Goal: Communication & Community: Answer question/provide support

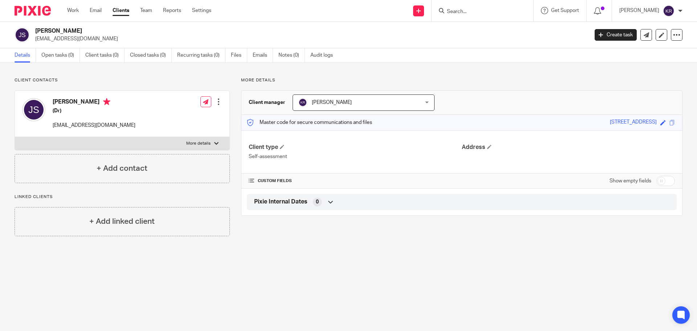
click at [462, 12] on input "Search" at bounding box center [478, 12] width 65 height 7
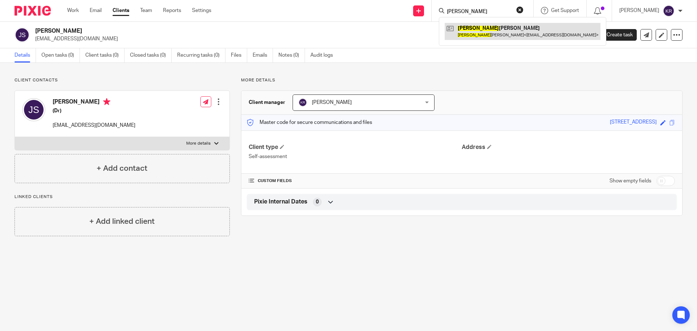
type input "julian"
click at [502, 35] on link at bounding box center [523, 31] width 156 height 17
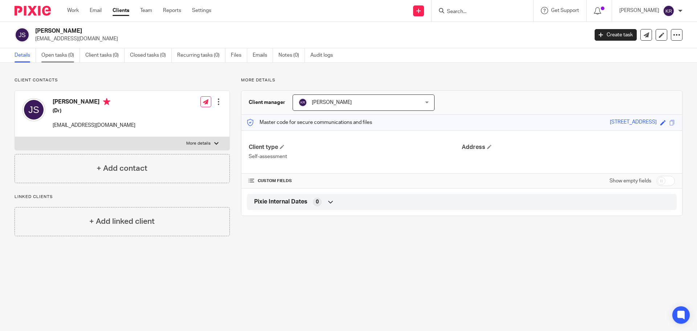
click at [66, 56] on link "Open tasks (0)" at bounding box center [60, 55] width 39 height 14
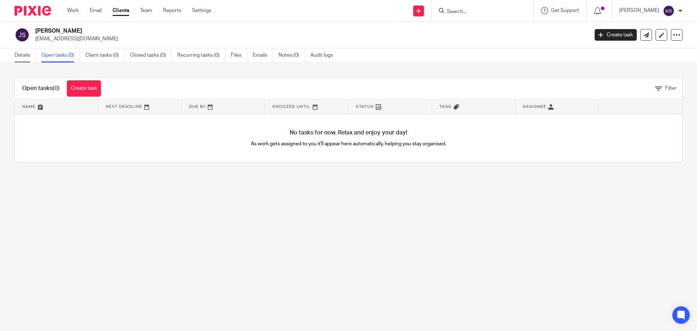
click at [28, 55] on link "Details" at bounding box center [25, 55] width 21 height 14
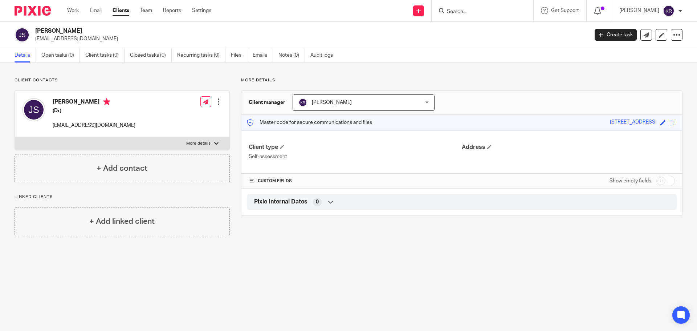
click at [464, 10] on input "Search" at bounding box center [478, 12] width 65 height 7
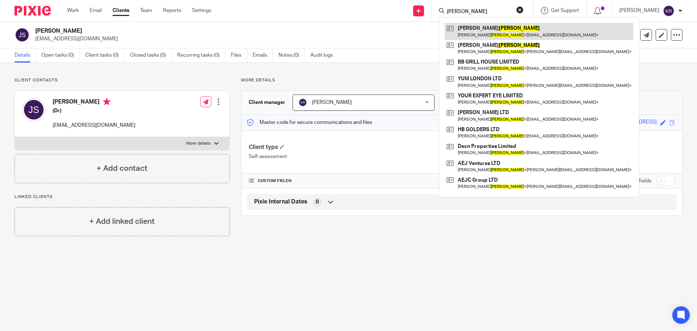
type input "cohen"
click at [497, 33] on link at bounding box center [539, 31] width 189 height 17
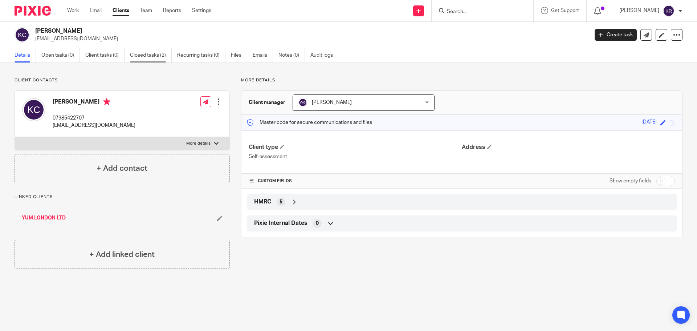
click at [142, 56] on link "Closed tasks (2)" at bounding box center [151, 55] width 42 height 14
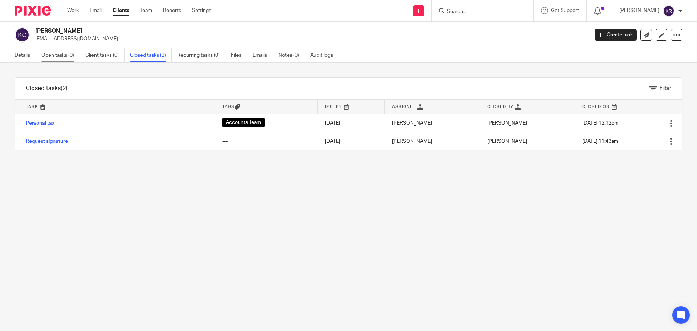
click at [70, 57] on link "Open tasks (0)" at bounding box center [60, 55] width 39 height 14
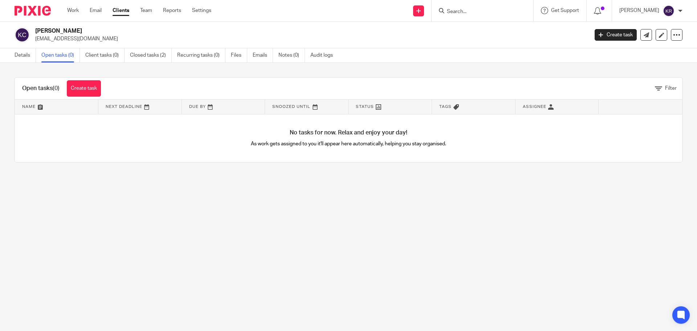
click at [456, 12] on div at bounding box center [481, 10] width 85 height 9
click at [463, 11] on input "Search" at bounding box center [478, 12] width 65 height 7
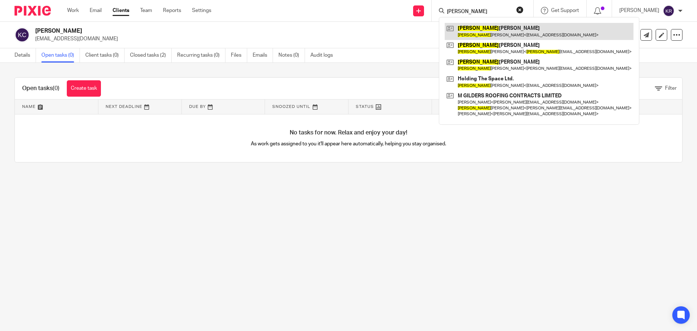
type input "katie"
click at [510, 31] on link at bounding box center [539, 31] width 189 height 17
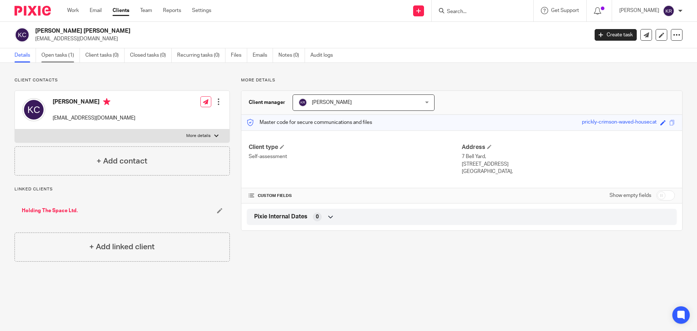
click at [50, 54] on link "Open tasks (1)" at bounding box center [60, 55] width 39 height 14
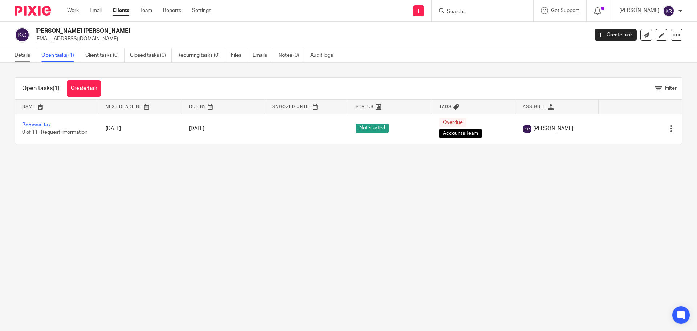
click at [20, 55] on link "Details" at bounding box center [25, 55] width 21 height 14
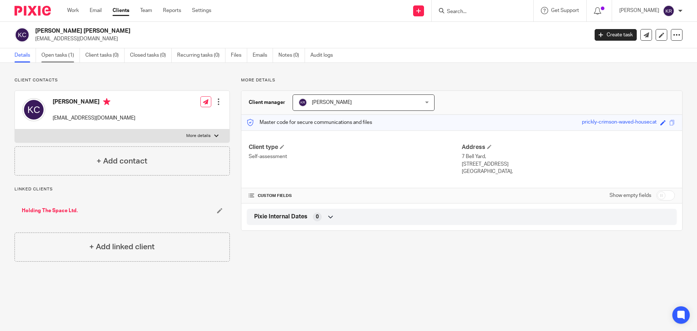
click at [62, 55] on link "Open tasks (1)" at bounding box center [60, 55] width 39 height 14
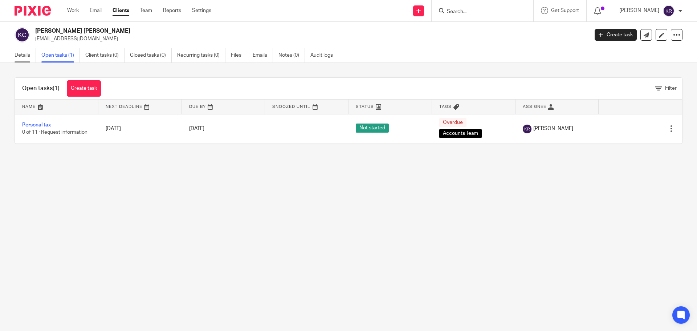
click at [26, 55] on link "Details" at bounding box center [25, 55] width 21 height 14
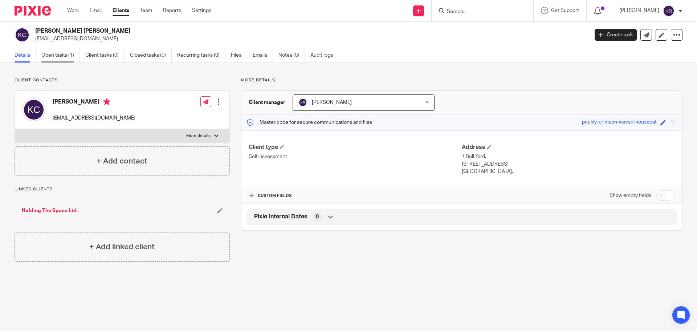
click at [66, 59] on link "Open tasks (1)" at bounding box center [60, 55] width 39 height 14
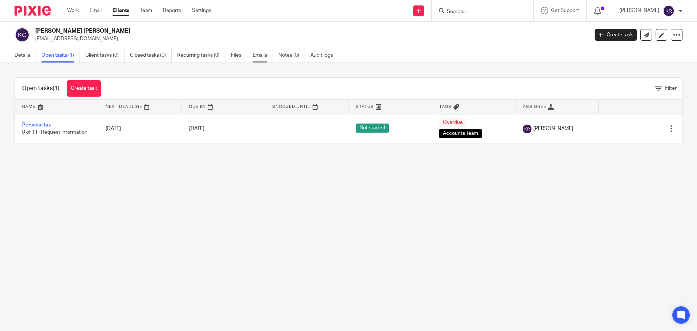
click at [263, 57] on link "Emails" at bounding box center [263, 55] width 20 height 14
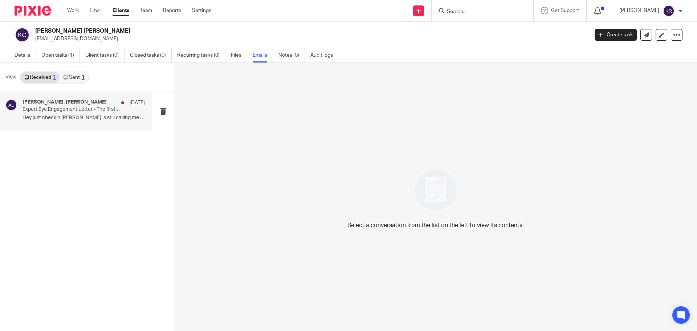
click at [92, 116] on p "Hey just checkin saul is still calling me today..." at bounding box center [84, 118] width 122 height 6
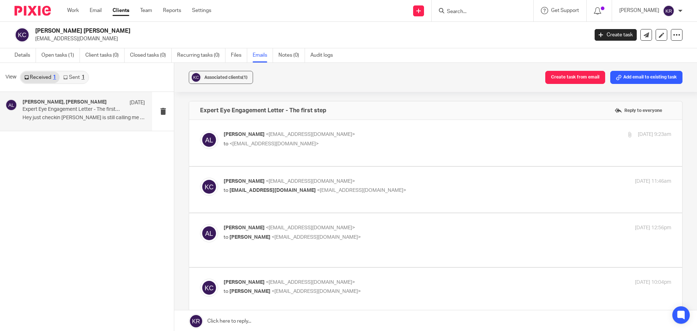
click at [280, 144] on span "<holdingthespace@outlook.com>" at bounding box center [274, 143] width 89 height 5
checkbox input "true"
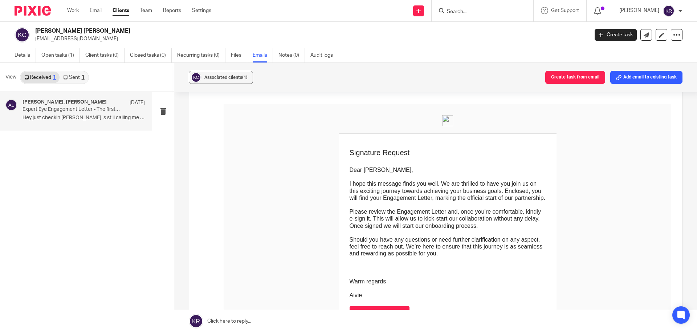
scroll to position [73, 0]
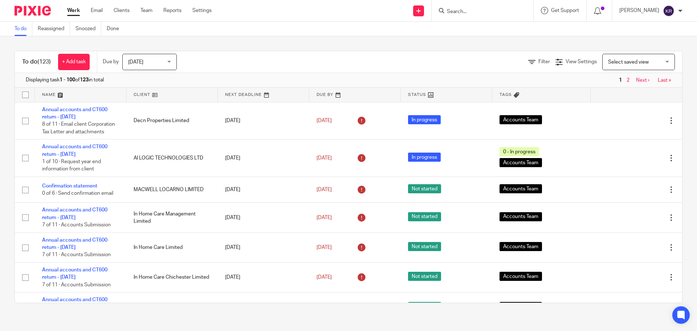
click at [498, 13] on input "Search" at bounding box center [478, 12] width 65 height 7
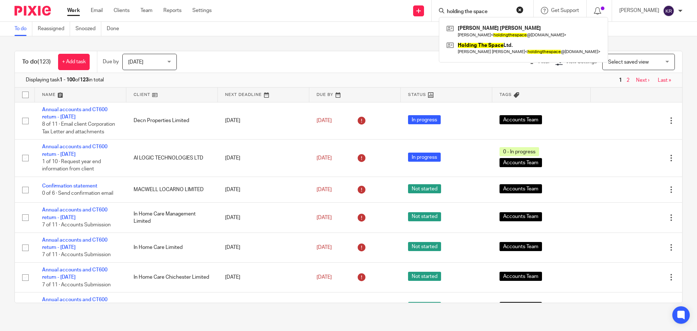
type input "holding the space"
click button "submit" at bounding box center [0, 0] width 0 height 0
click at [511, 49] on link at bounding box center [524, 48] width 158 height 17
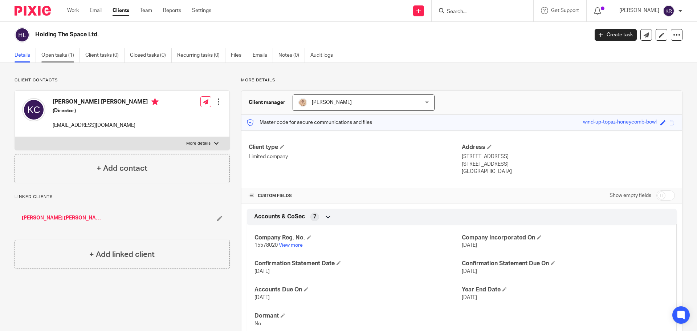
click at [61, 53] on link "Open tasks (1)" at bounding box center [60, 55] width 39 height 14
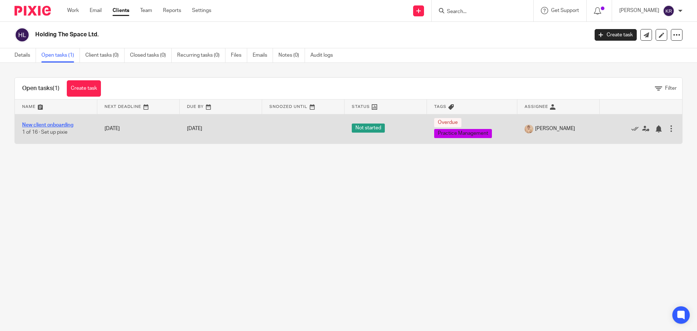
click at [54, 126] on link "New client onboarding" at bounding box center [47, 124] width 51 height 5
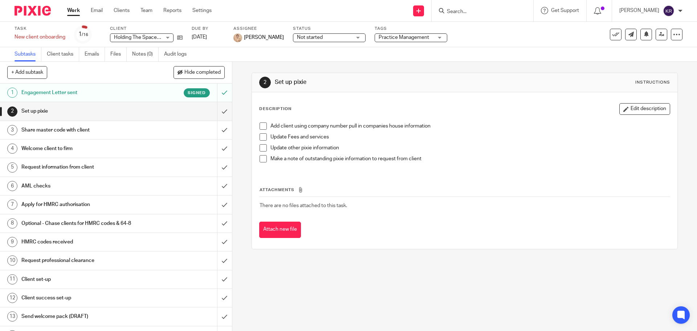
click at [68, 167] on h1 "Request information from client" at bounding box center [84, 167] width 126 height 11
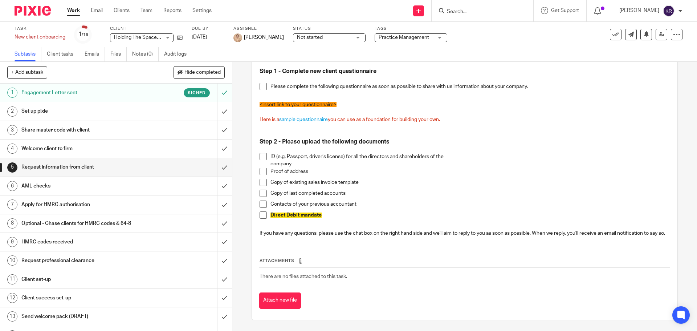
scroll to position [285, 0]
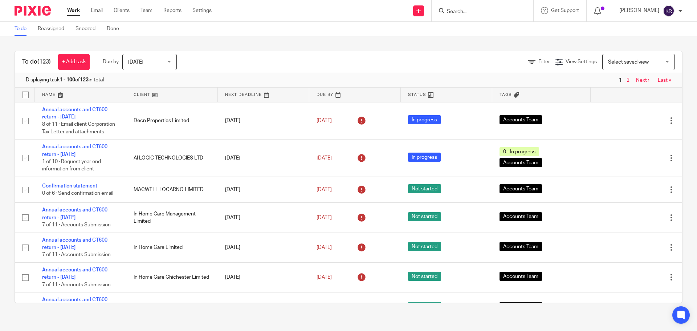
click at [474, 13] on input "Search" at bounding box center [478, 12] width 65 height 7
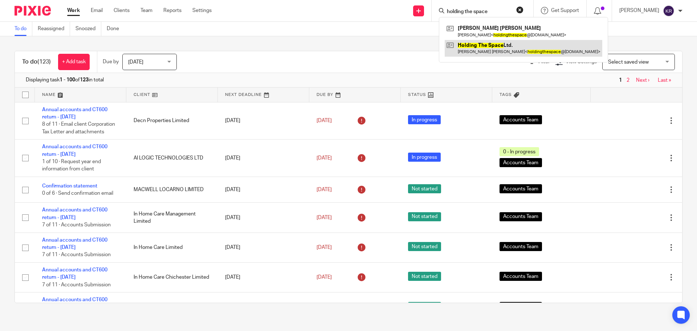
type input "holding the space"
click at [511, 54] on link at bounding box center [524, 48] width 158 height 17
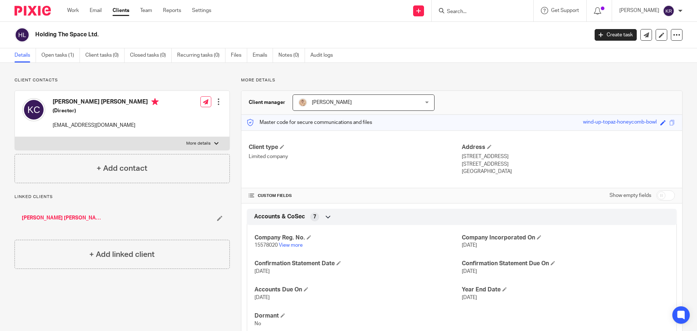
click at [219, 102] on div at bounding box center [218, 101] width 7 height 7
click at [354, 153] on div "Client type Limited company" at bounding box center [355, 159] width 213 height 32
click at [263, 56] on link "Emails" at bounding box center [263, 55] width 20 height 14
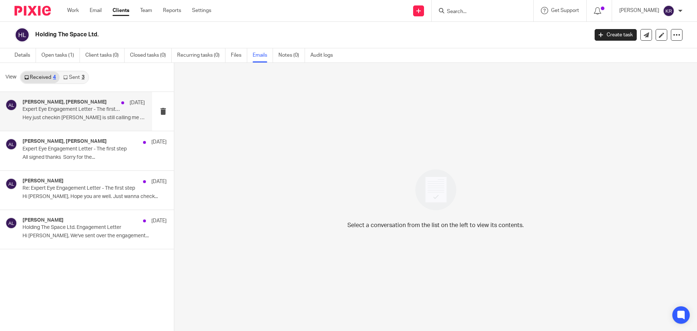
click at [69, 115] on p "Hey just checkin saul is still calling me today..." at bounding box center [84, 118] width 122 height 6
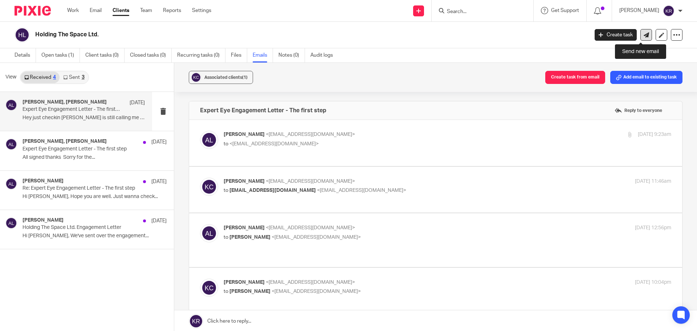
click at [644, 34] on icon at bounding box center [646, 34] width 5 height 5
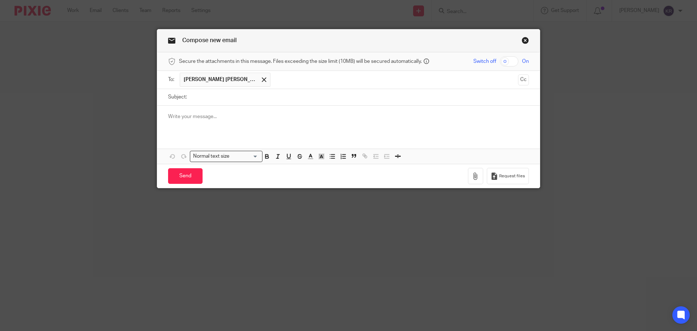
click at [202, 99] on input "Subject:" at bounding box center [360, 97] width 339 height 16
type input "Holding The Space Limited"
click at [168, 120] on p at bounding box center [348, 116] width 361 height 7
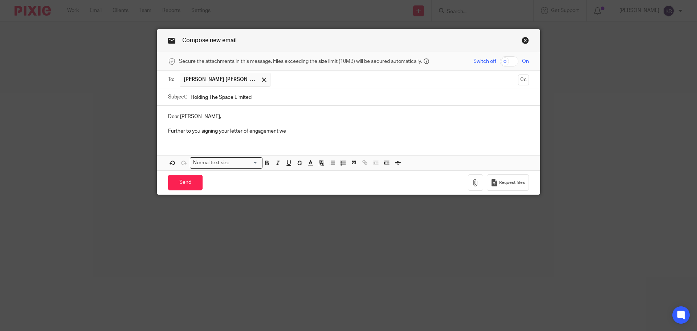
click at [291, 131] on p "Further to you signing your letter of engagement we" at bounding box center [348, 131] width 361 height 7
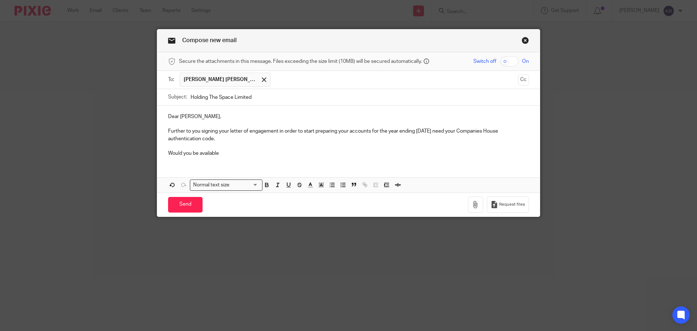
click at [222, 152] on p "Would you be available" at bounding box center [348, 153] width 361 height 7
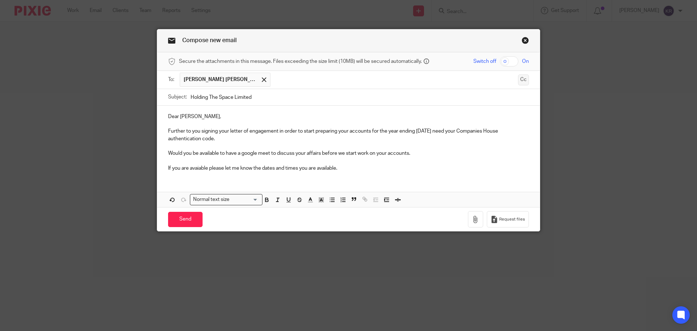
click at [522, 78] on button "Cc" at bounding box center [523, 79] width 11 height 11
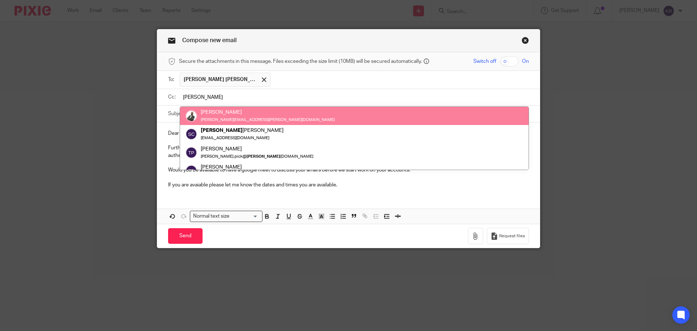
type input "saul"
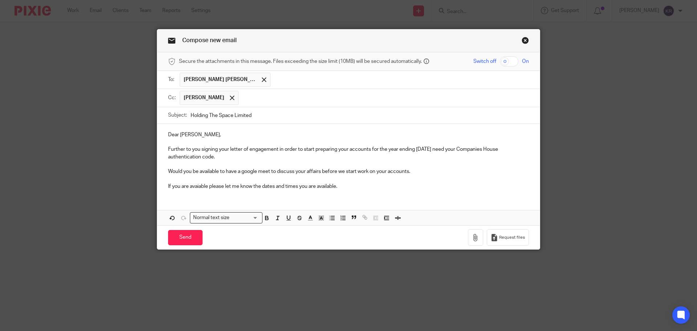
click at [242, 102] on input "text" at bounding box center [384, 98] width 284 height 14
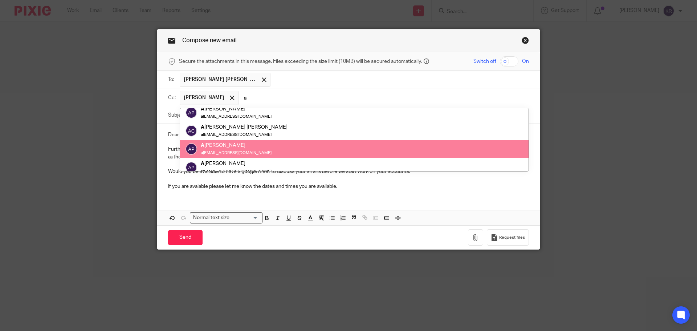
scroll to position [138, 0]
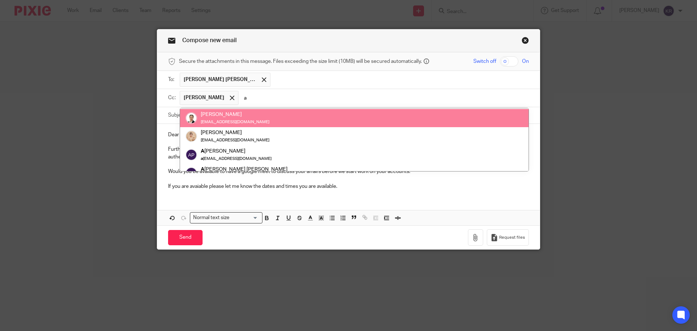
click at [242, 99] on input "a" at bounding box center [384, 98] width 284 height 14
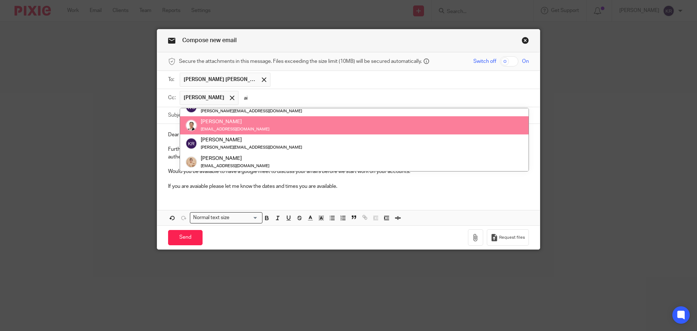
scroll to position [0, 0]
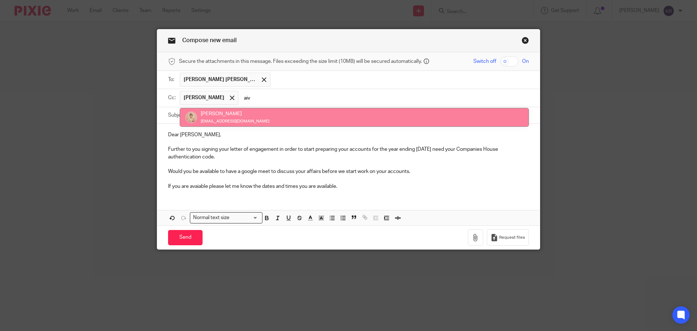
type input "aiv"
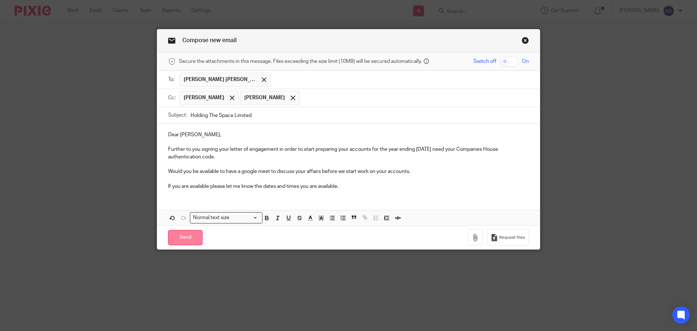
click at [186, 238] on input "Send" at bounding box center [185, 238] width 35 height 16
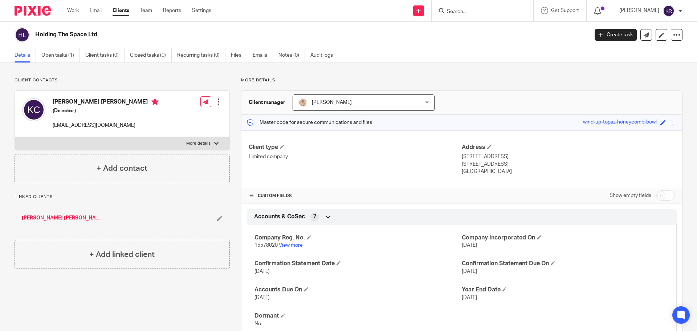
click at [490, 8] on form at bounding box center [484, 10] width 77 height 9
click at [484, 13] on input "Search" at bounding box center [478, 12] width 65 height 7
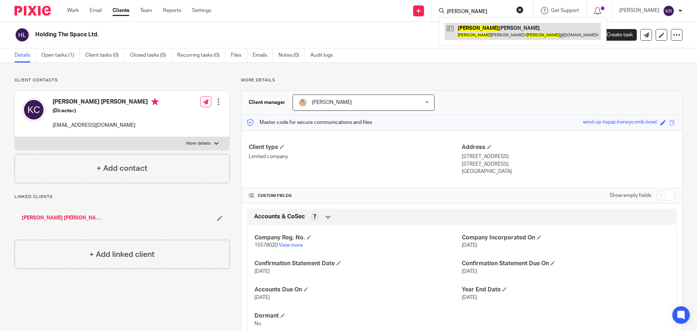
type input "nadim"
click at [517, 28] on link at bounding box center [523, 31] width 156 height 17
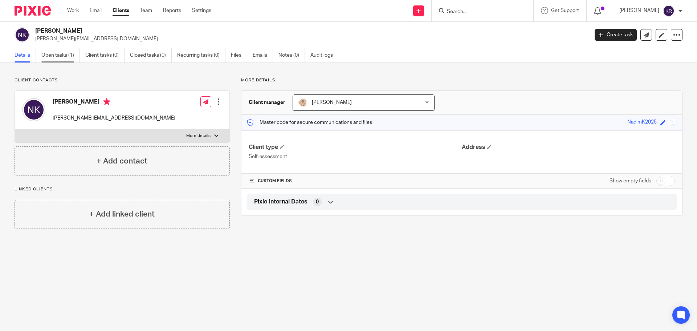
click at [69, 57] on link "Open tasks (1)" at bounding box center [60, 55] width 39 height 14
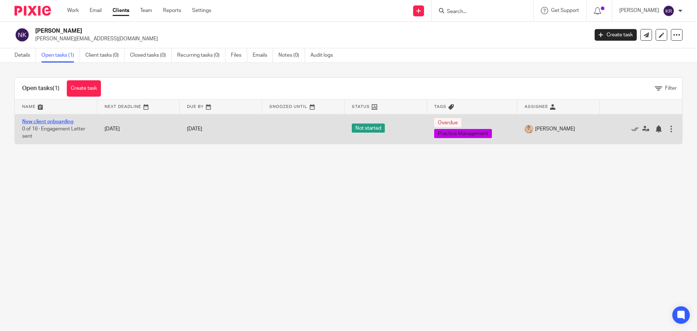
click at [58, 120] on link "New client onboarding" at bounding box center [47, 121] width 51 height 5
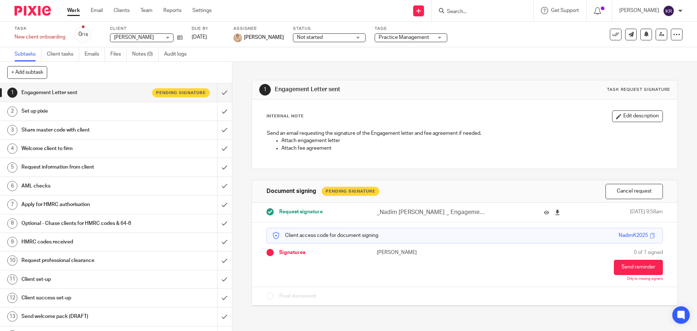
click at [555, 211] on icon at bounding box center [557, 212] width 5 height 5
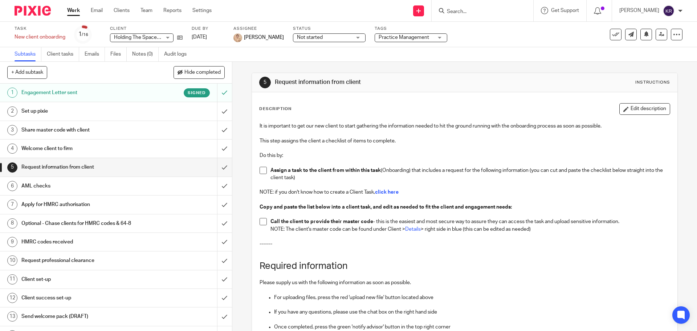
scroll to position [285, 0]
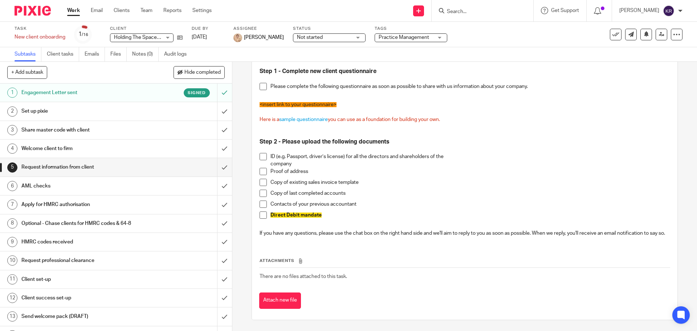
click at [482, 9] on input "Search" at bounding box center [478, 12] width 65 height 7
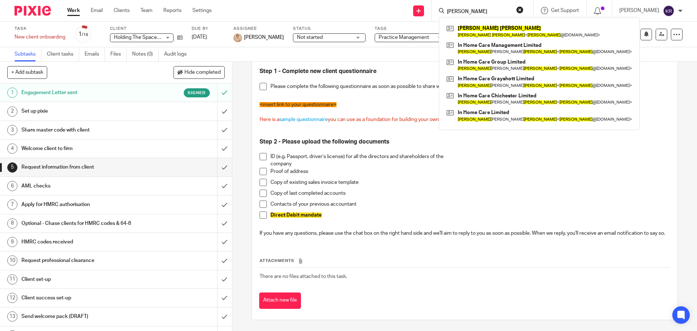
type input "paul reynolds"
click button "submit" at bounding box center [0, 0] width 0 height 0
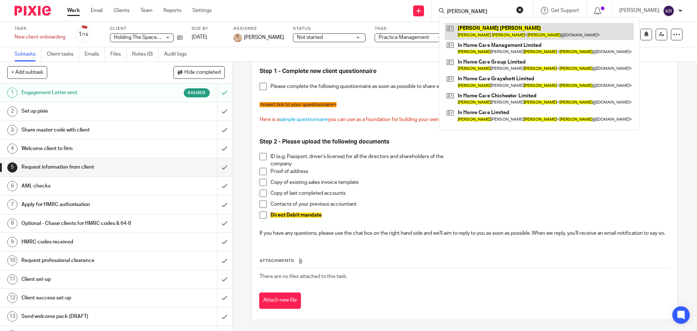
click at [517, 31] on link at bounding box center [539, 31] width 189 height 17
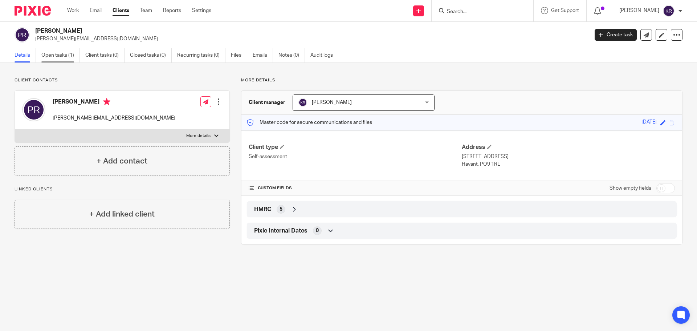
click at [58, 56] on link "Open tasks (1)" at bounding box center [60, 55] width 39 height 14
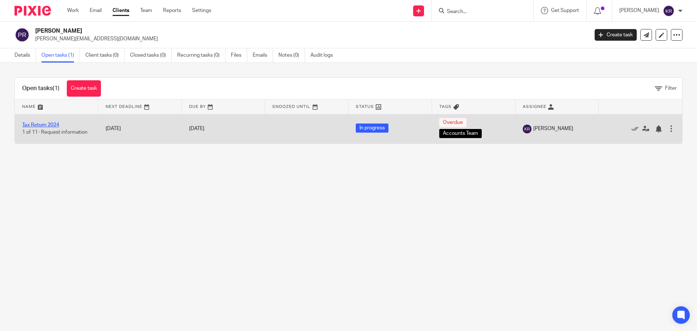
click at [50, 122] on link "Tax Return 2024" at bounding box center [40, 124] width 37 height 5
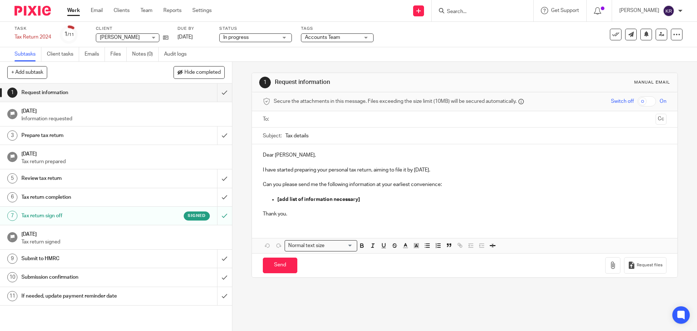
click at [474, 11] on input "Search" at bounding box center [478, 12] width 65 height 7
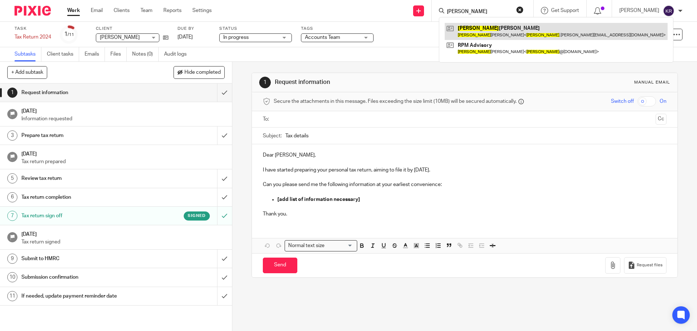
type input "phoebe"
click at [505, 25] on link at bounding box center [556, 31] width 223 height 17
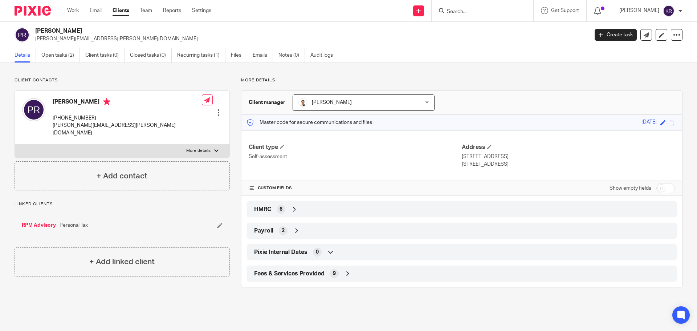
click at [482, 8] on form at bounding box center [484, 10] width 77 height 9
click at [481, 12] on input "Search" at bounding box center [478, 12] width 65 height 7
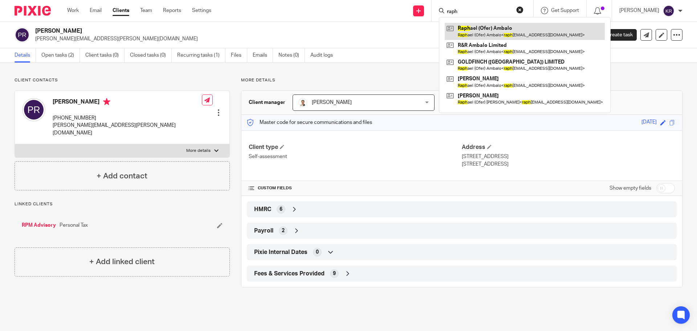
type input "raph"
click at [508, 29] on link at bounding box center [525, 31] width 160 height 17
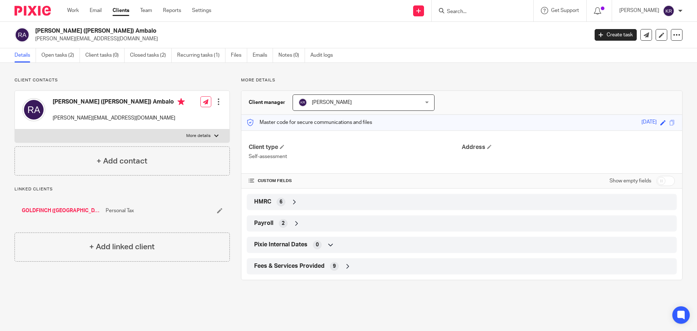
click at [479, 15] on form at bounding box center [484, 10] width 77 height 9
click at [477, 10] on input "Search" at bounding box center [478, 12] width 65 height 7
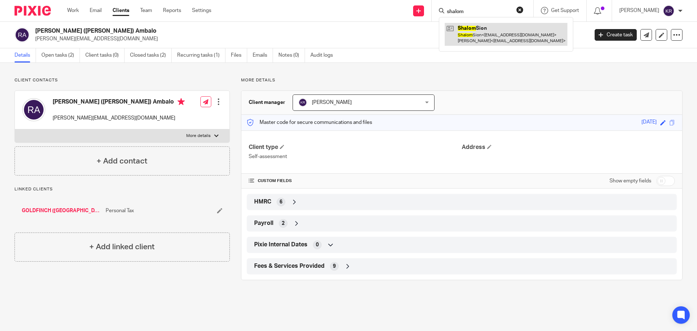
type input "shalom"
click at [499, 39] on link at bounding box center [506, 34] width 123 height 23
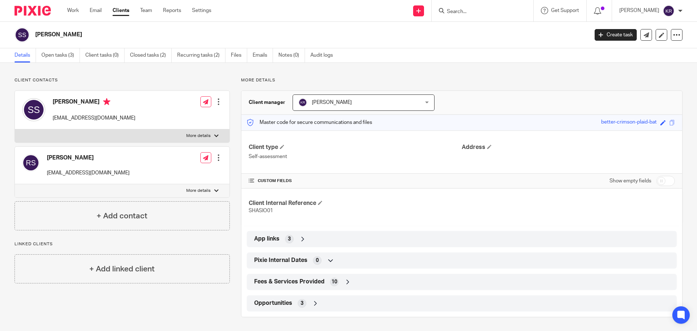
click at [468, 13] on input "Search" at bounding box center [478, 12] width 65 height 7
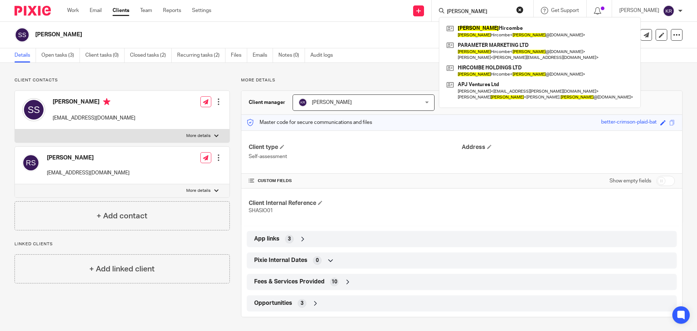
type input "scott"
click at [524, 9] on button "reset" at bounding box center [520, 9] width 7 height 7
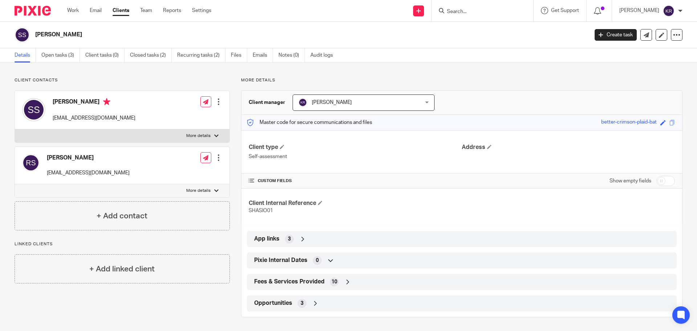
click at [473, 12] on input "Search" at bounding box center [478, 12] width 65 height 7
type input "moorcroft"
click at [524, 9] on button "reset" at bounding box center [520, 9] width 7 height 7
click at [480, 14] on input "Search" at bounding box center [478, 12] width 65 height 7
type input "oliver"
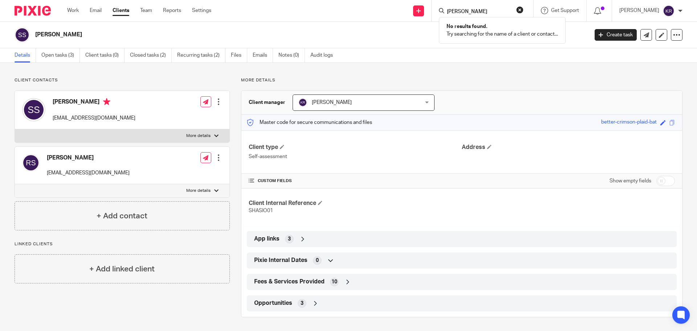
click at [524, 7] on button "reset" at bounding box center [520, 9] width 7 height 7
click at [473, 13] on input "Search" at bounding box center [478, 12] width 65 height 7
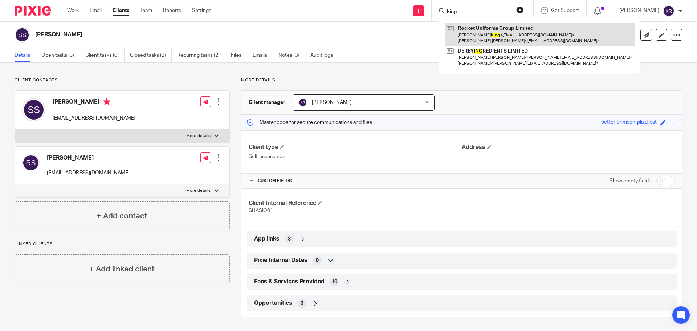
type input "king"
click at [504, 35] on link at bounding box center [540, 34] width 190 height 23
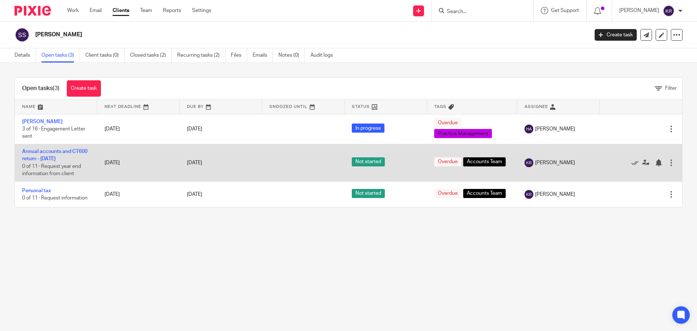
click at [66, 154] on td "Annual accounts and CT600 return - February 2025 0 of 11 · Request year end inf…" at bounding box center [56, 162] width 82 height 37
click at [54, 152] on link "Annual accounts and CT600 return - February 2025" at bounding box center [54, 155] width 65 height 12
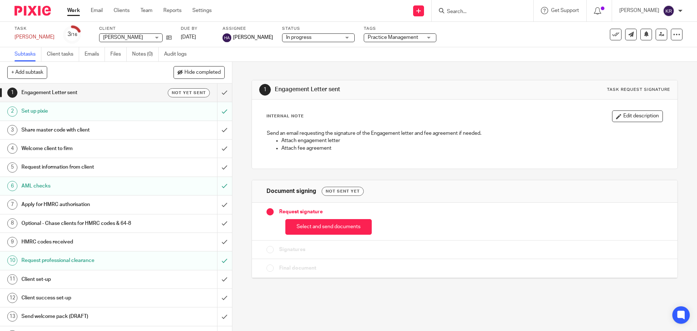
click at [62, 114] on h1 "Set up pixie" at bounding box center [84, 111] width 126 height 11
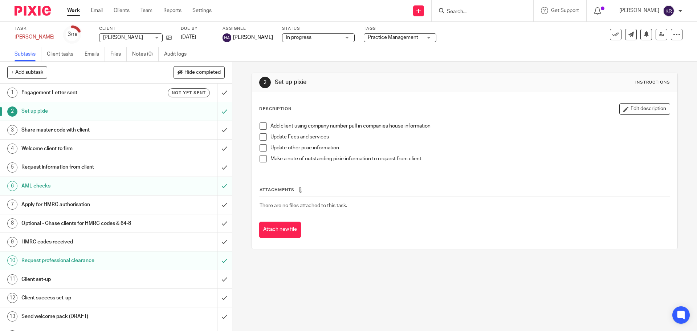
click at [53, 188] on h1 "AML checks" at bounding box center [84, 186] width 126 height 11
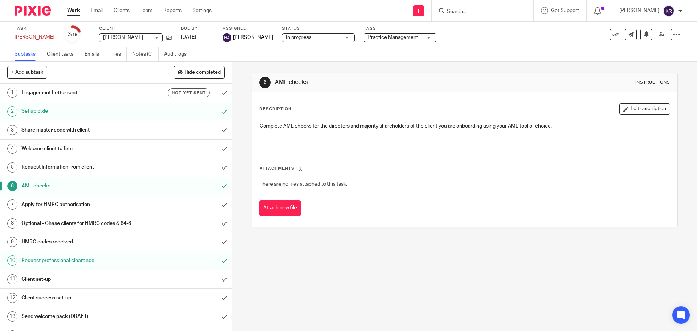
click at [106, 90] on h1 "Engagement Letter sent" at bounding box center [84, 92] width 126 height 11
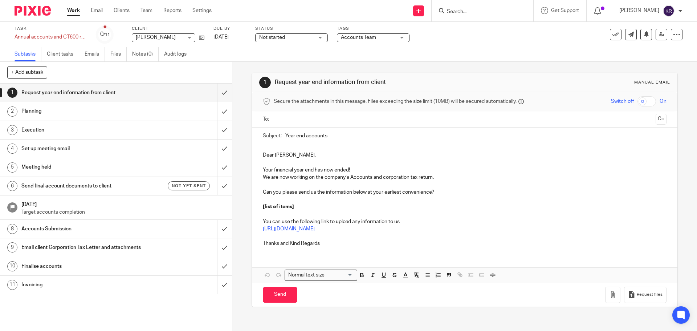
click at [133, 94] on h1 "Request year end information from client" at bounding box center [84, 92] width 126 height 11
click at [467, 12] on input "Search" at bounding box center [478, 12] width 65 height 7
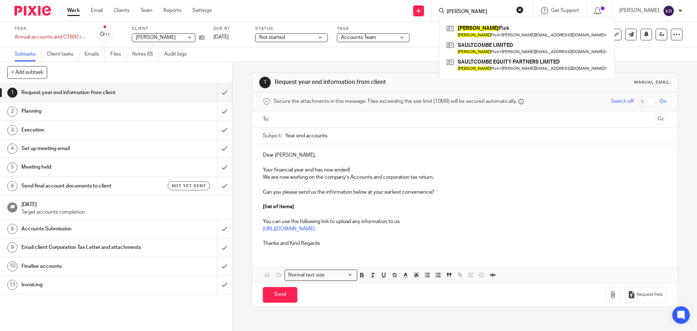
drag, startPoint x: 481, startPoint y: 11, endPoint x: 453, endPoint y: 11, distance: 28.0
click at [453, 11] on div "timothy" at bounding box center [481, 10] width 85 height 9
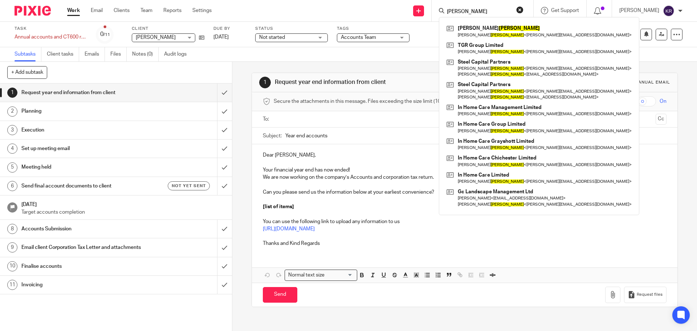
click at [490, 15] on input "reynolds" at bounding box center [478, 12] width 65 height 7
drag, startPoint x: 490, startPoint y: 15, endPoint x: 444, endPoint y: 13, distance: 45.8
click at [444, 13] on div "reynolds Paul Reynolds Paul Reynolds < paul@in-homecare.co.uk > TGR Group Limit…" at bounding box center [483, 10] width 102 height 21
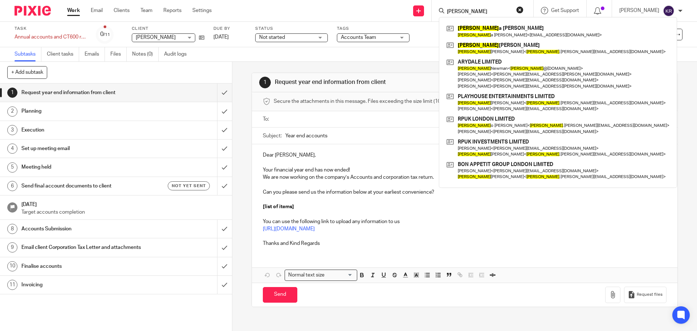
type input "robert"
click at [492, 7] on form "robert" at bounding box center [484, 10] width 77 height 9
click at [524, 10] on button "reset" at bounding box center [520, 9] width 7 height 7
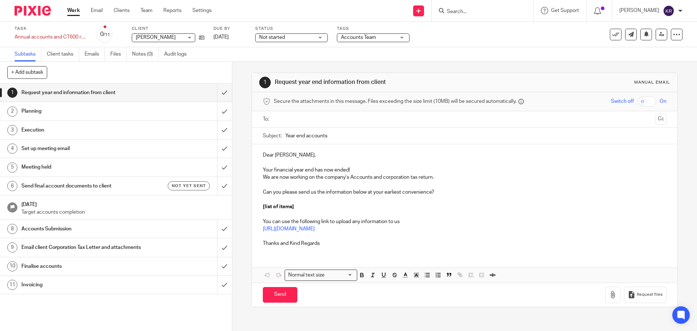
click at [479, 12] on input "Search" at bounding box center [478, 12] width 65 height 7
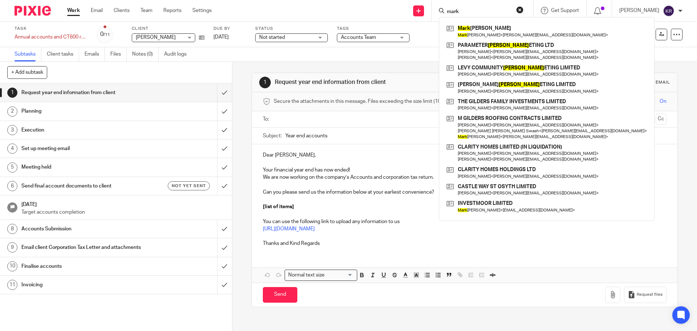
drag, startPoint x: 481, startPoint y: 14, endPoint x: 446, endPoint y: 13, distance: 35.2
click at [446, 13] on div "mark Mark Peter Gilders Mark Peter Gilders < harry@mpgdevelopments.com > PARAME…" at bounding box center [483, 10] width 102 height 21
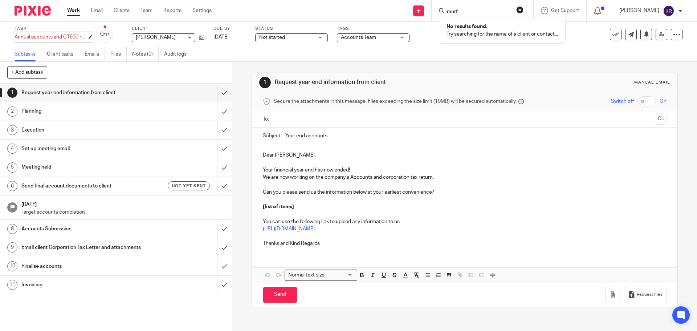
type input "murf"
drag, startPoint x: 468, startPoint y: 9, endPoint x: 475, endPoint y: 9, distance: 6.9
click at [475, 10] on input "murf" at bounding box center [478, 12] width 65 height 7
drag, startPoint x: 479, startPoint y: 10, endPoint x: 430, endPoint y: 16, distance: 48.7
click at [430, 16] on div "Send new email Create task Add client Request signature murf No results found. …" at bounding box center [460, 10] width 475 height 21
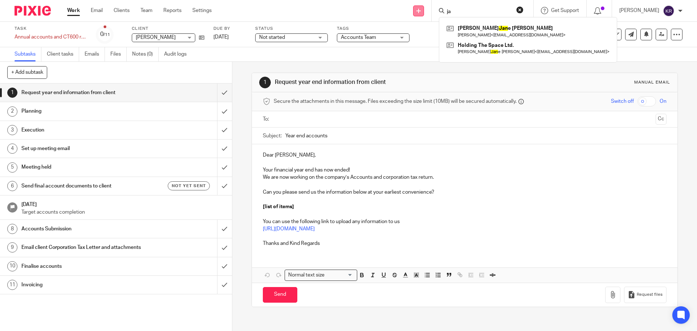
type input "j"
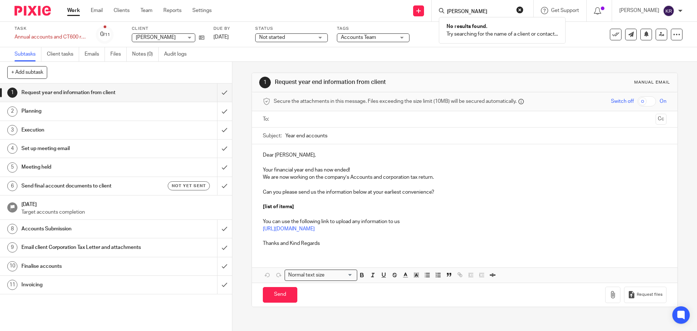
click at [486, 10] on input "quinn" at bounding box center [478, 12] width 65 height 7
drag, startPoint x: 487, startPoint y: 12, endPoint x: 452, endPoint y: 13, distance: 35.2
click at [452, 13] on div "quinn" at bounding box center [481, 10] width 85 height 9
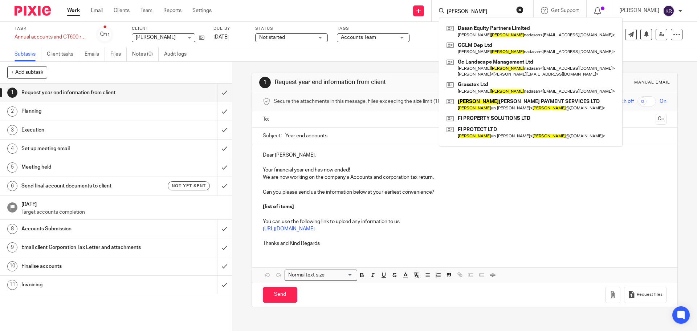
drag, startPoint x: 475, startPoint y: 12, endPoint x: 445, endPoint y: 10, distance: 29.5
click at [445, 10] on div "krish Dasan Equity Partners Limited Hari Krish nadasan < hari@dasangroup.co.uk …" at bounding box center [483, 10] width 102 height 21
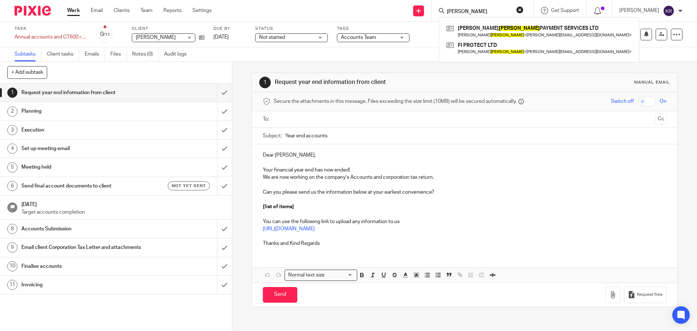
type input "gohil"
click at [487, 11] on input "gohil" at bounding box center [478, 12] width 65 height 7
drag, startPoint x: 487, startPoint y: 11, endPoint x: 430, endPoint y: 10, distance: 56.3
click at [430, 10] on div "Send new email Create task Add client Request signature gohil KISH GOHIL PAYMEN…" at bounding box center [460, 10] width 475 height 21
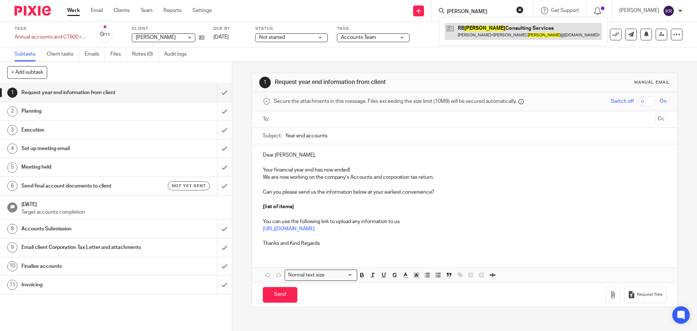
type input "wragg"
click at [510, 26] on link at bounding box center [523, 31] width 157 height 17
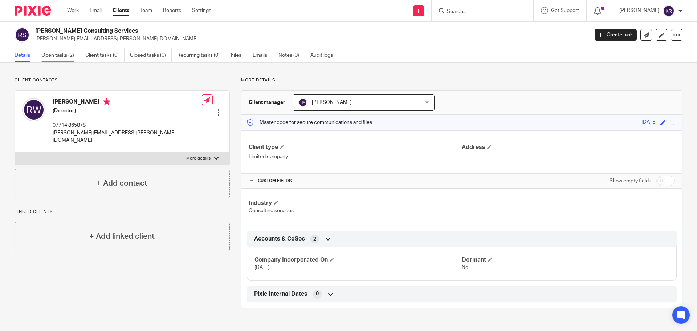
click at [50, 58] on link "Open tasks (2)" at bounding box center [60, 55] width 39 height 14
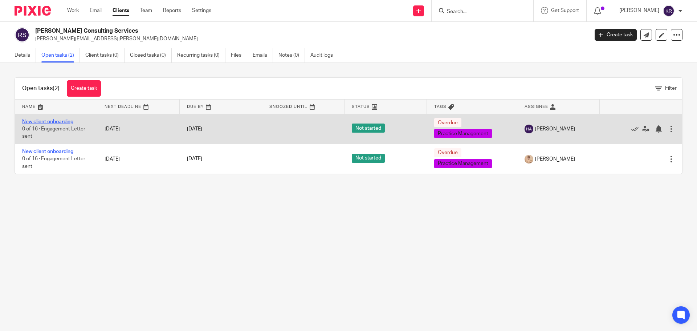
click at [66, 120] on link "New client onboarding" at bounding box center [47, 121] width 51 height 5
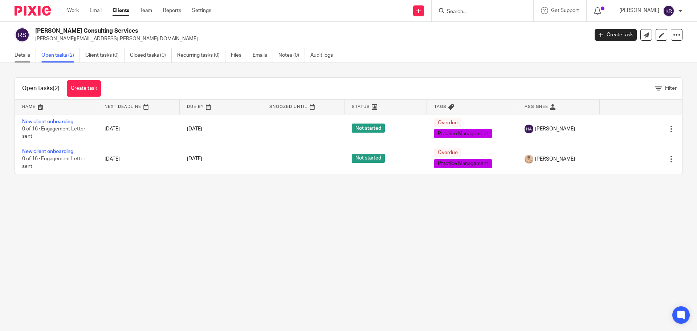
click at [28, 58] on link "Details" at bounding box center [25, 55] width 21 height 14
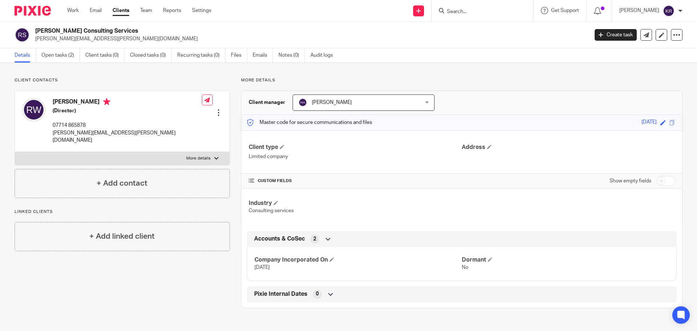
click at [23, 37] on img at bounding box center [22, 34] width 15 height 15
drag, startPoint x: 23, startPoint y: 37, endPoint x: 130, endPoint y: 80, distance: 114.9
click at [130, 80] on p "Client contacts" at bounding box center [122, 80] width 215 height 6
click at [207, 155] on p "More details" at bounding box center [198, 158] width 24 height 6
click at [15, 151] on input "More details" at bounding box center [15, 151] width 0 height 0
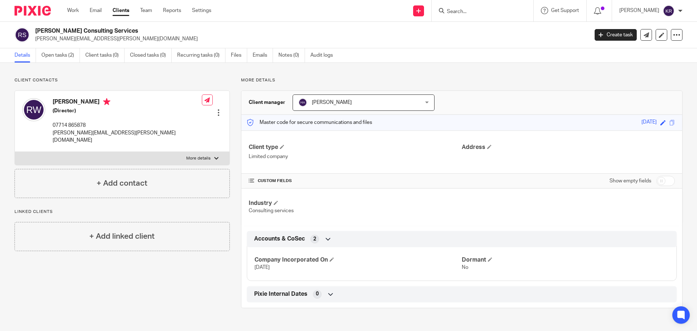
checkbox input "true"
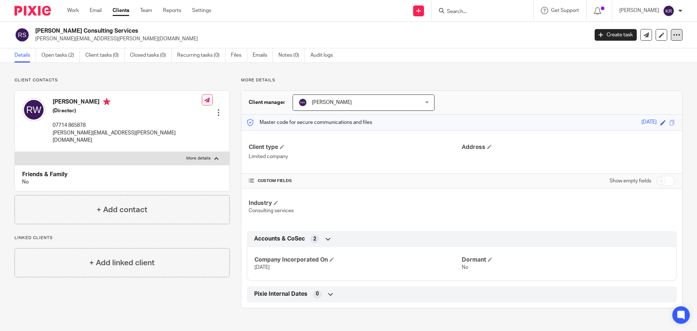
click at [667, 37] on div "Create task Update from Companies House Export data Merge Archive client Delete…" at bounding box center [639, 35] width 88 height 12
click at [673, 33] on icon at bounding box center [676, 34] width 7 height 7
click at [216, 109] on div at bounding box center [218, 112] width 7 height 7
click at [189, 113] on link "Edit contact" at bounding box center [184, 118] width 69 height 11
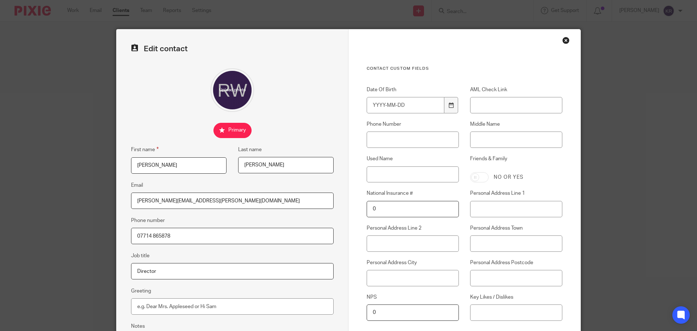
click at [563, 39] on div "Close this dialog window" at bounding box center [566, 40] width 7 height 7
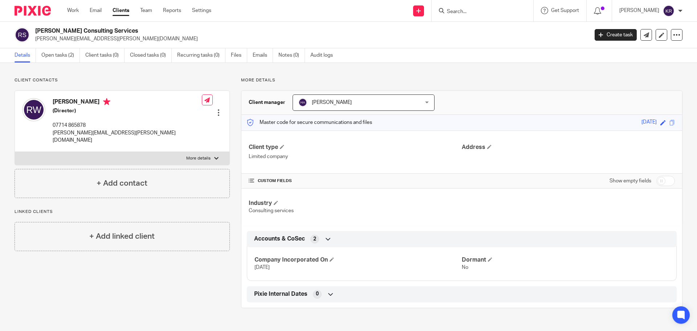
click at [328, 238] on icon at bounding box center [328, 238] width 7 height 7
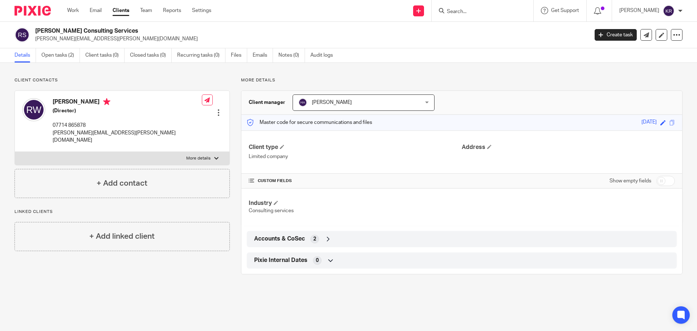
click at [329, 238] on icon at bounding box center [328, 238] width 7 height 7
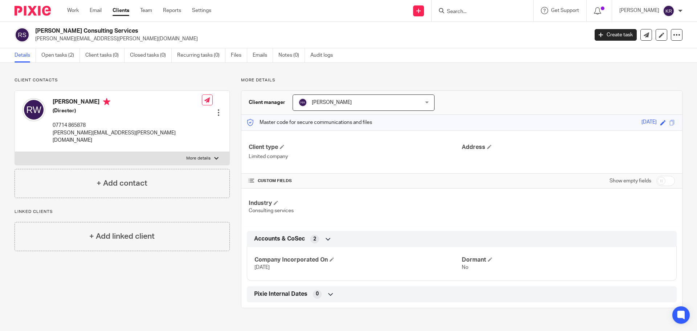
click at [318, 264] on p "[DATE]" at bounding box center [358, 267] width 207 height 7
click at [332, 259] on span at bounding box center [332, 259] width 4 height 4
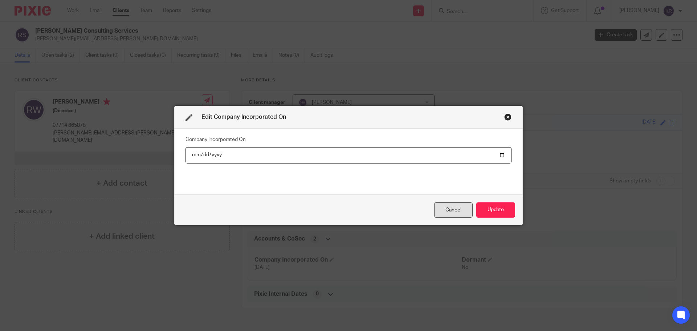
click at [444, 209] on div "Cancel" at bounding box center [453, 210] width 39 height 16
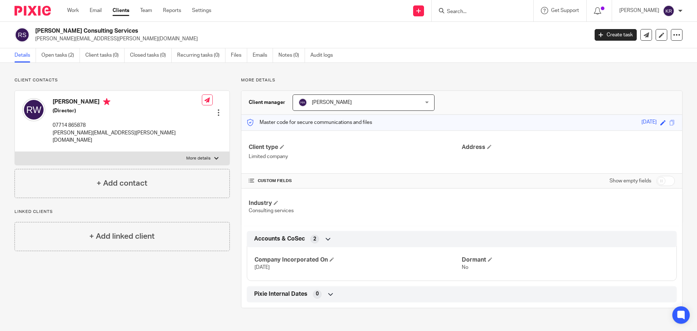
click at [207, 155] on p "More details" at bounding box center [198, 158] width 24 height 6
click at [15, 151] on input "More details" at bounding box center [15, 151] width 0 height 0
checkbox input "true"
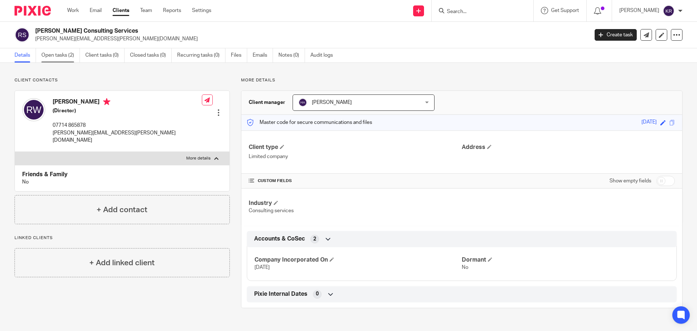
click at [60, 53] on link "Open tasks (2)" at bounding box center [60, 55] width 39 height 14
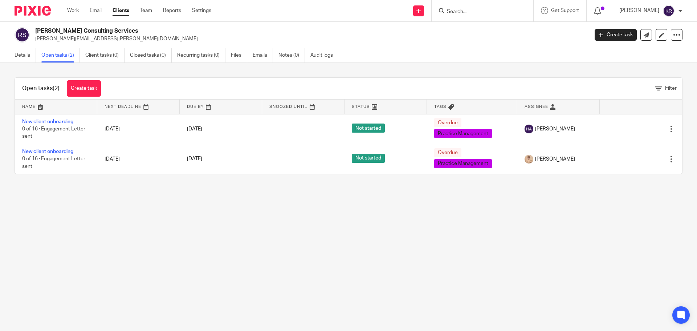
click at [464, 11] on input "Search" at bounding box center [478, 12] width 65 height 7
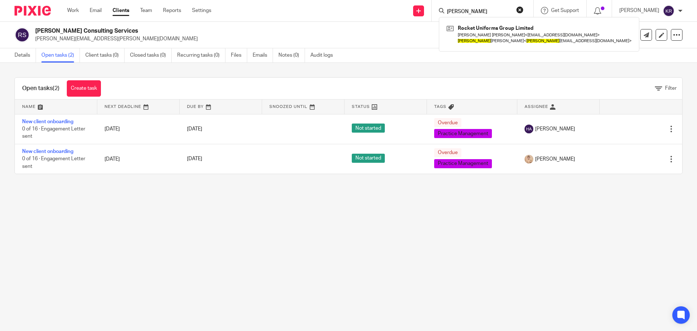
drag, startPoint x: 482, startPoint y: 8, endPoint x: 445, endPoint y: 14, distance: 37.8
click at [445, 14] on div "[PERSON_NAME] Rocket Uniforms Group Limited [PERSON_NAME] [PERSON_NAME] < [EMAI…" at bounding box center [483, 10] width 102 height 21
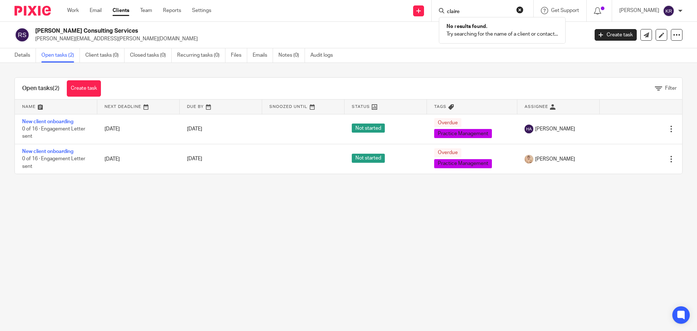
type input "claire"
click at [524, 8] on button "reset" at bounding box center [520, 9] width 7 height 7
click at [467, 12] on input "Search" at bounding box center [478, 12] width 65 height 7
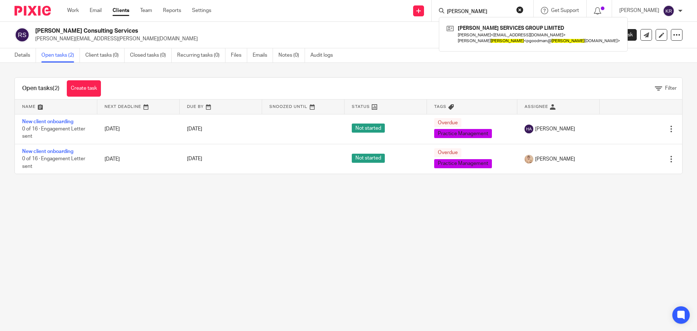
type input "[PERSON_NAME]"
click at [524, 9] on button "reset" at bounding box center [520, 9] width 7 height 7
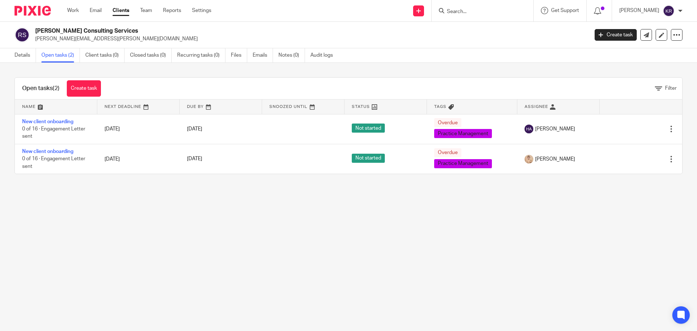
click at [458, 13] on input "Search" at bounding box center [478, 12] width 65 height 7
type input "h"
type input "[PERSON_NAME]"
click at [524, 9] on button "reset" at bounding box center [520, 9] width 7 height 7
click at [466, 13] on input "Search" at bounding box center [478, 12] width 65 height 7
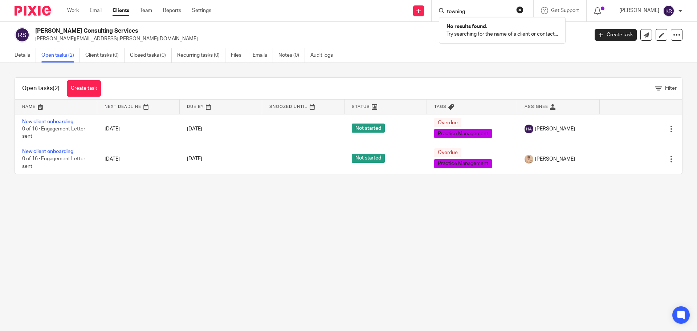
type input "towning"
click at [524, 9] on button "reset" at bounding box center [520, 9] width 7 height 7
click at [474, 10] on input "Search" at bounding box center [478, 12] width 65 height 7
type input "peurto"
click at [497, 34] on link at bounding box center [490, 31] width 90 height 17
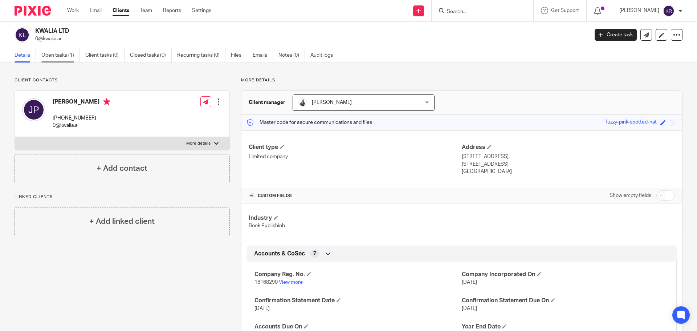
click at [54, 58] on link "Open tasks (1)" at bounding box center [60, 55] width 39 height 14
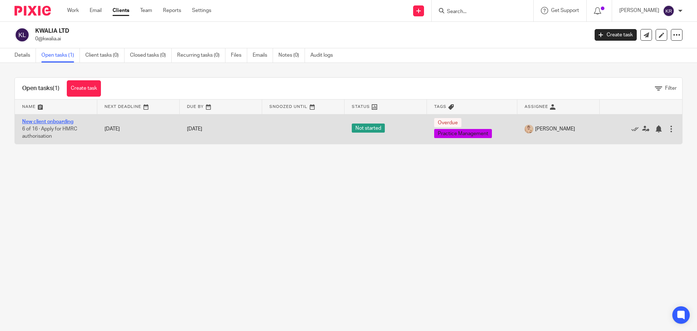
click at [56, 122] on link "New client onboarding" at bounding box center [47, 121] width 51 height 5
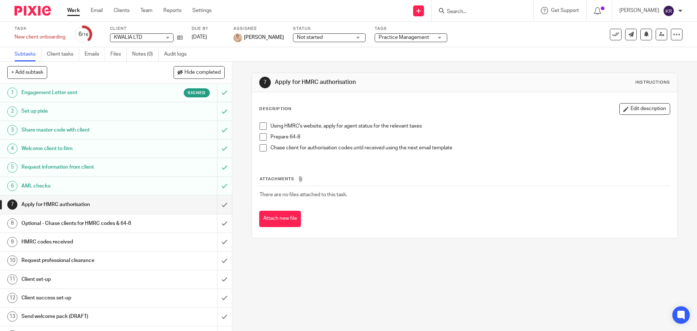
click at [68, 93] on h1 "Engagement Letter sent" at bounding box center [84, 92] width 126 height 11
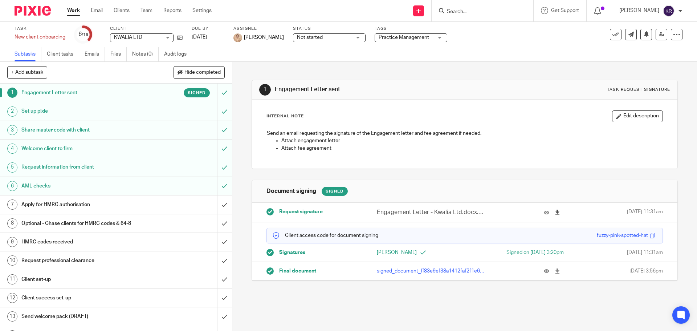
click at [555, 210] on icon at bounding box center [557, 212] width 5 height 5
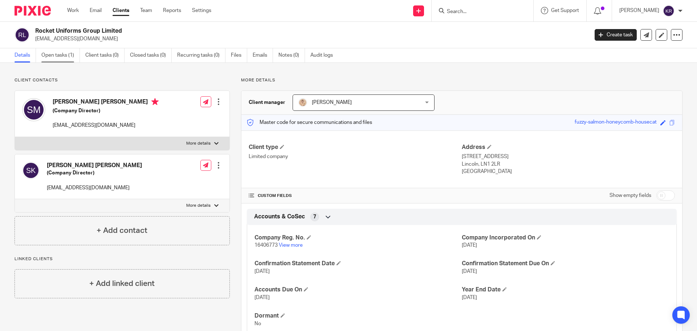
click at [65, 54] on link "Open tasks (1)" at bounding box center [60, 55] width 39 height 14
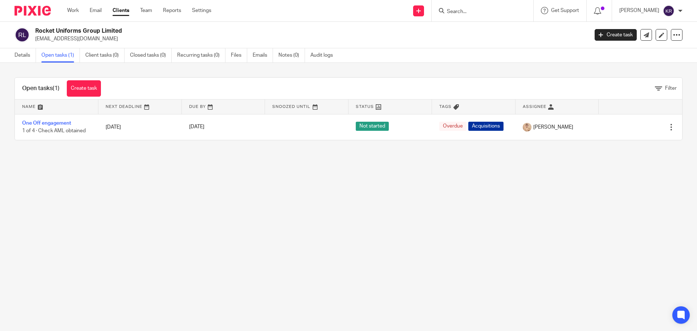
click at [492, 9] on input "Search" at bounding box center [478, 12] width 65 height 7
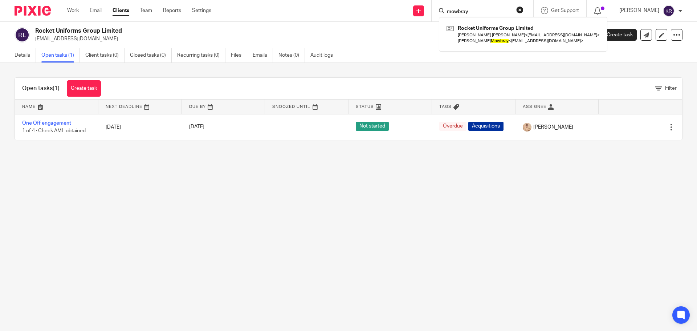
type input "mowbray"
click at [524, 9] on button "reset" at bounding box center [520, 9] width 7 height 7
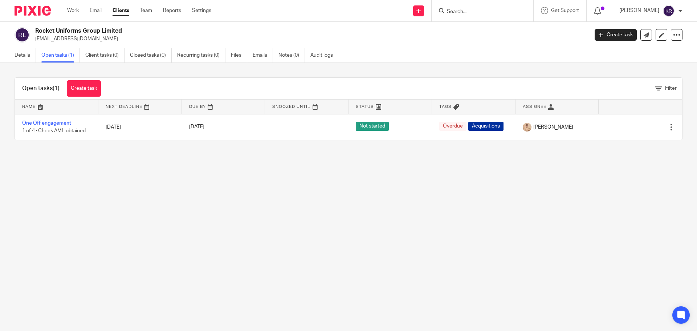
click at [480, 10] on input "Search" at bounding box center [478, 12] width 65 height 7
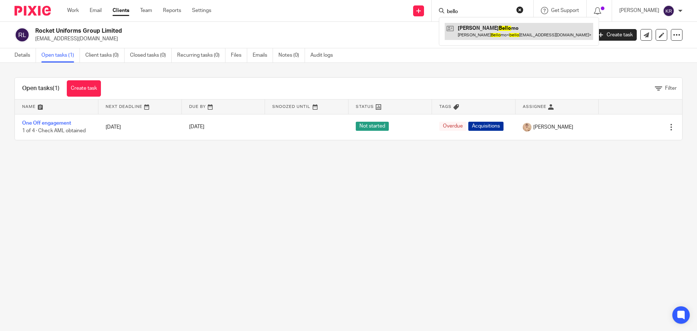
type input "bello"
click at [480, 26] on link at bounding box center [519, 31] width 149 height 17
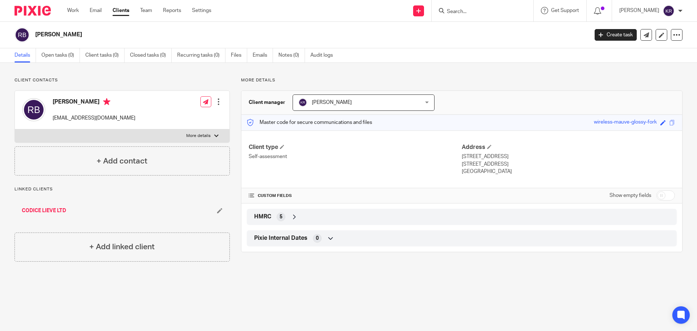
click at [477, 12] on input "Search" at bounding box center [478, 12] width 65 height 7
type input "warshawsky"
click at [524, 9] on button "reset" at bounding box center [520, 9] width 7 height 7
click at [459, 15] on input "Search" at bounding box center [478, 12] width 65 height 7
type input "wilkin"
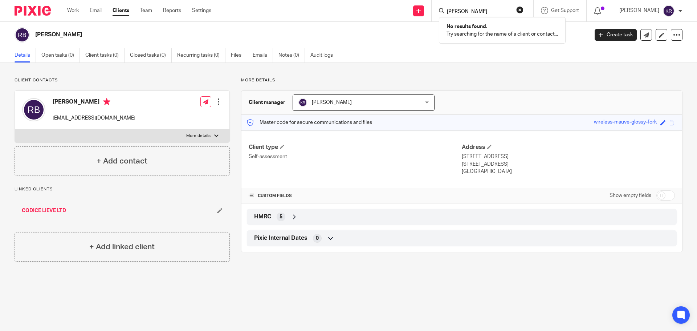
click at [524, 7] on button "reset" at bounding box center [520, 9] width 7 height 7
click at [469, 13] on input "Search" at bounding box center [478, 12] width 65 height 7
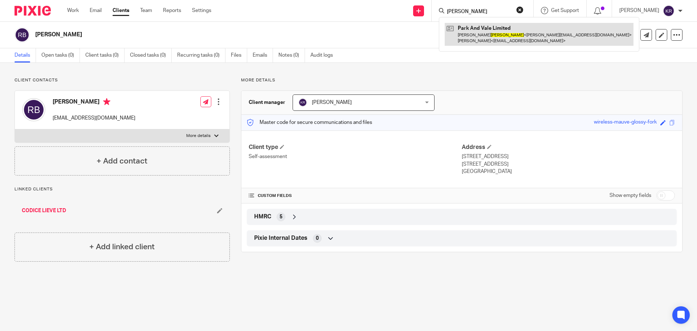
type input "lochrie"
click at [509, 37] on link at bounding box center [539, 34] width 189 height 23
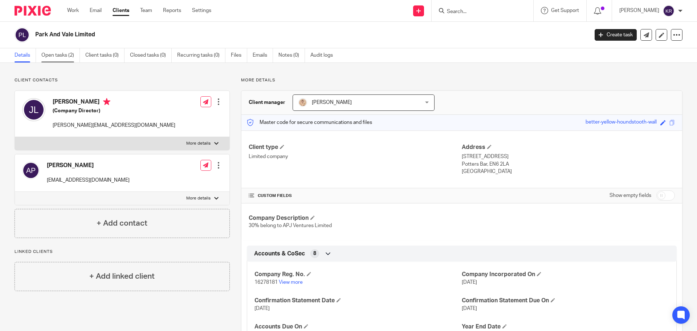
click at [60, 57] on link "Open tasks (2)" at bounding box center [60, 55] width 39 height 14
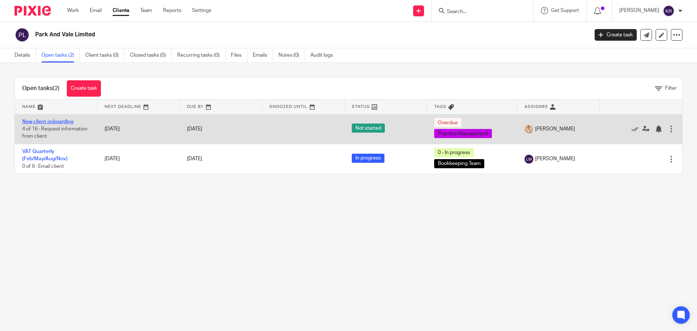
click at [53, 121] on link "New client onboarding" at bounding box center [47, 121] width 51 height 5
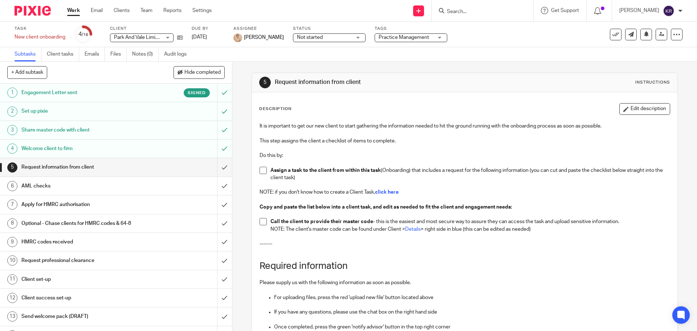
click at [69, 93] on h1 "Engagement Letter sent" at bounding box center [84, 92] width 126 height 11
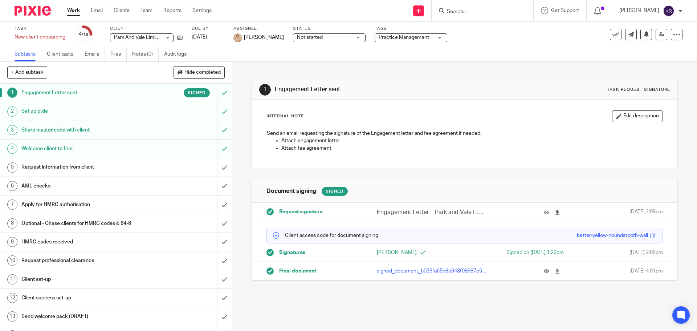
drag, startPoint x: 550, startPoint y: 207, endPoint x: 550, endPoint y: 213, distance: 5.8
click at [550, 211] on div "Request signature Engagement Letter _ Park and Vale Ltd.docx.pdf [DATE] 2:09pm" at bounding box center [464, 213] width 425 height 20
click at [555, 213] on icon at bounding box center [557, 212] width 5 height 5
click at [459, 8] on form at bounding box center [484, 10] width 77 height 9
click at [461, 13] on input "Search" at bounding box center [478, 12] width 65 height 7
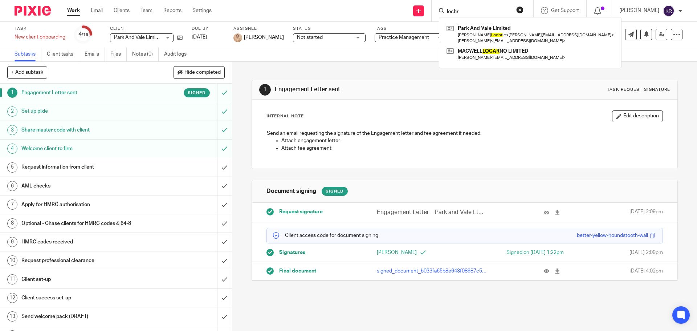
type input "lochr"
click at [524, 8] on button "reset" at bounding box center [520, 9] width 7 height 7
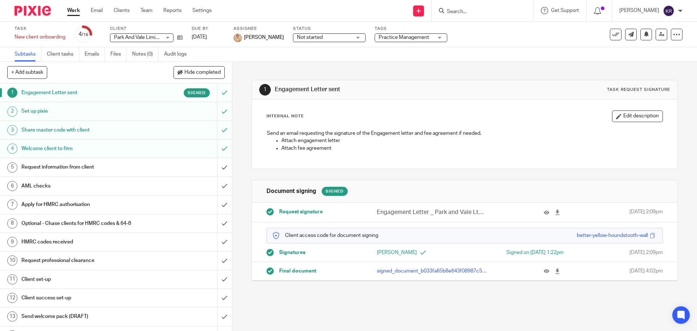
click at [474, 12] on input "Search" at bounding box center [478, 12] width 65 height 7
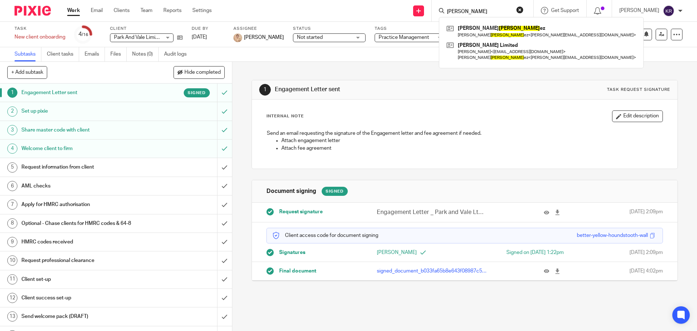
type input "marvin"
click button "submit" at bounding box center [0, 0] width 0 height 0
click at [524, 8] on button "reset" at bounding box center [520, 9] width 7 height 7
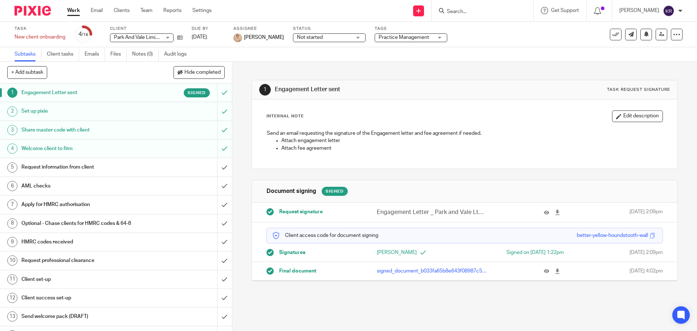
click at [469, 11] on input "Search" at bounding box center [478, 12] width 65 height 7
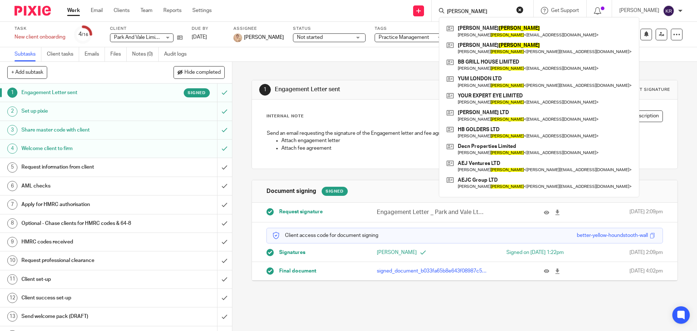
type input "cohen"
drag, startPoint x: 477, startPoint y: 12, endPoint x: 391, endPoint y: 9, distance: 86.5
click at [391, 9] on div "Send new email Create task Add client Request signature cohen Katie Cohen Katie…" at bounding box center [460, 10] width 475 height 21
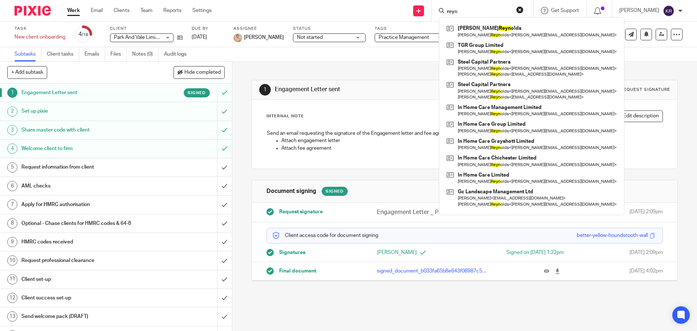
type input "reyn"
